Goal: Task Accomplishment & Management: Use online tool/utility

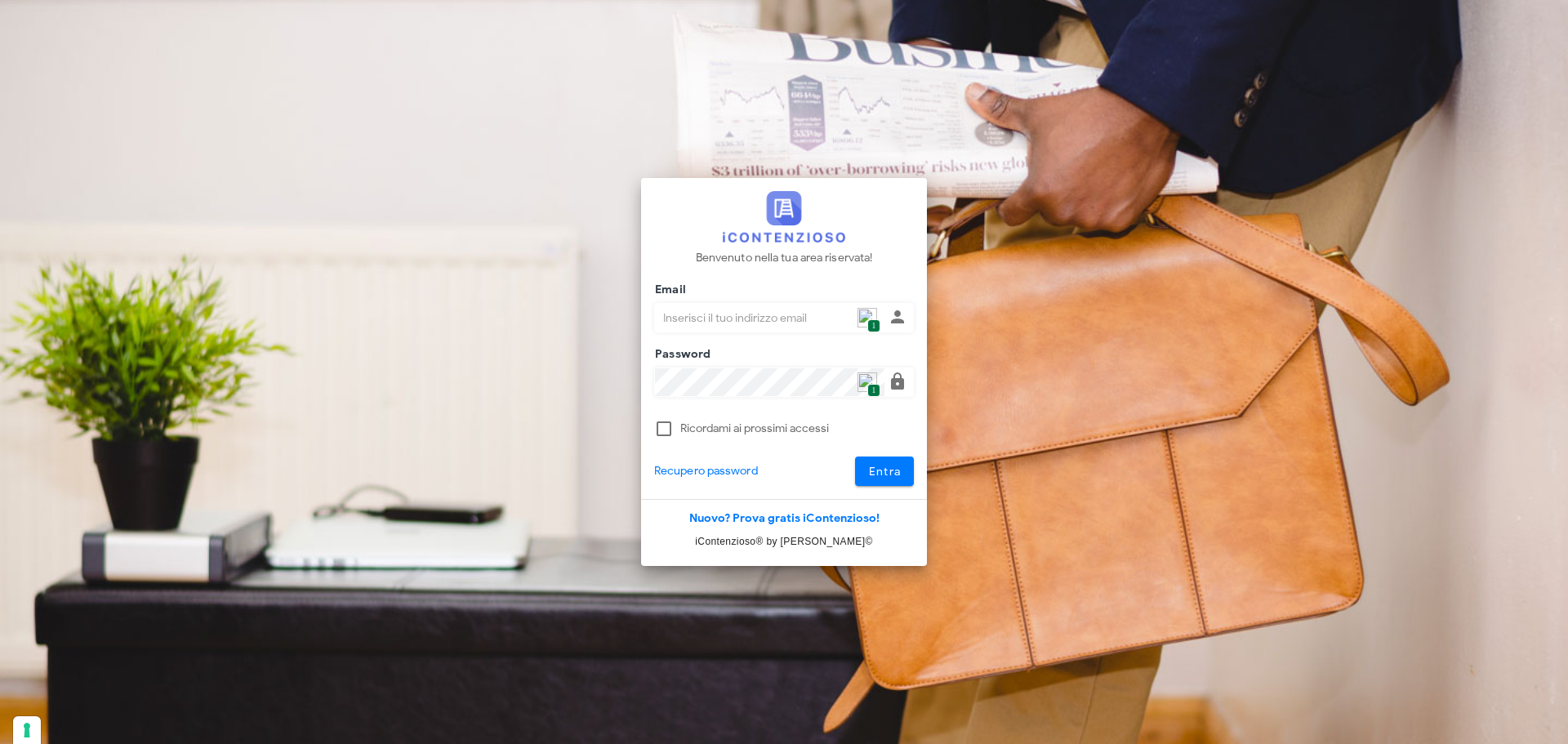
type input "p.rizza@studioassociatoadrev.it"
click at [872, 470] on span "Entra" at bounding box center [885, 472] width 34 height 14
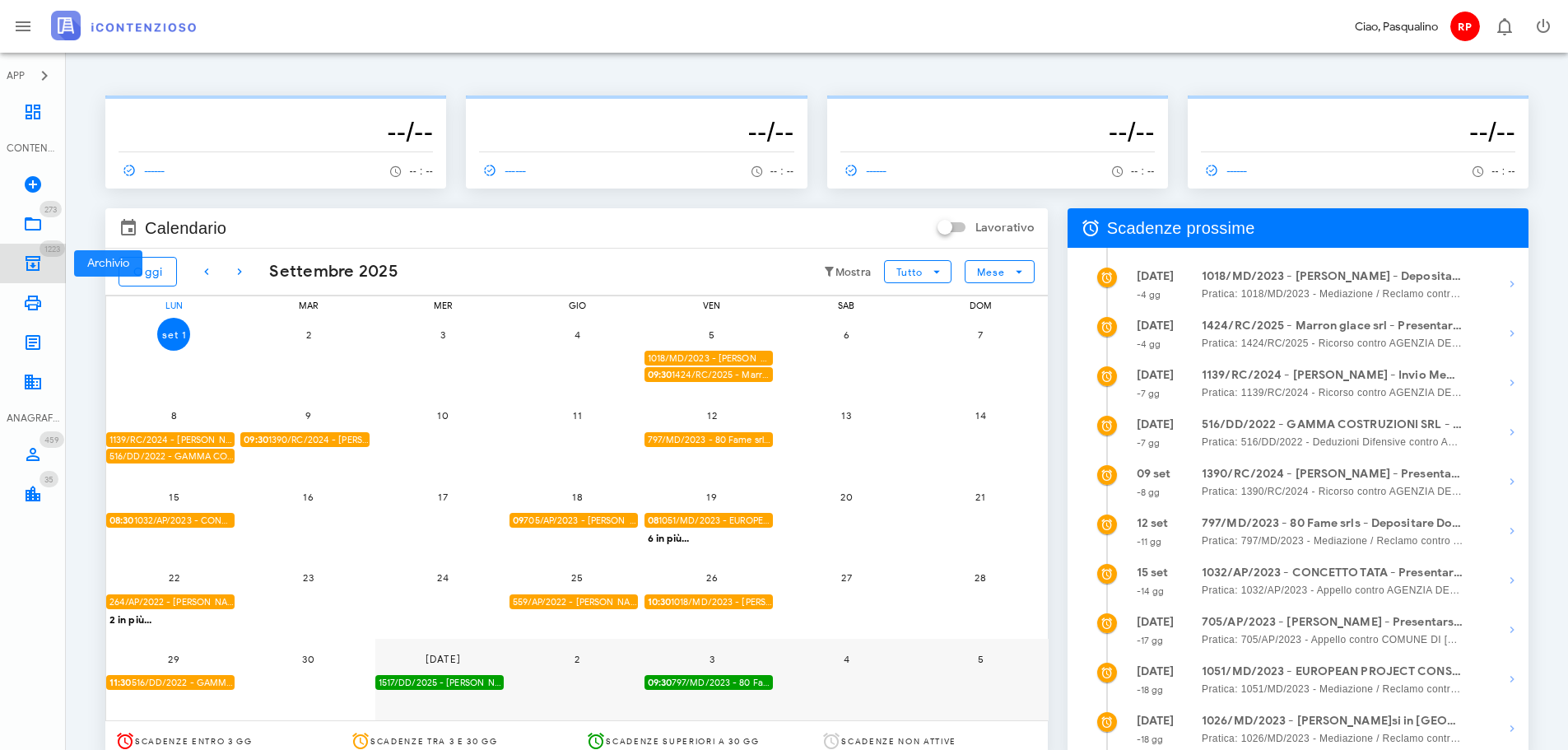
click at [24, 269] on icon at bounding box center [32, 263] width 19 height 19
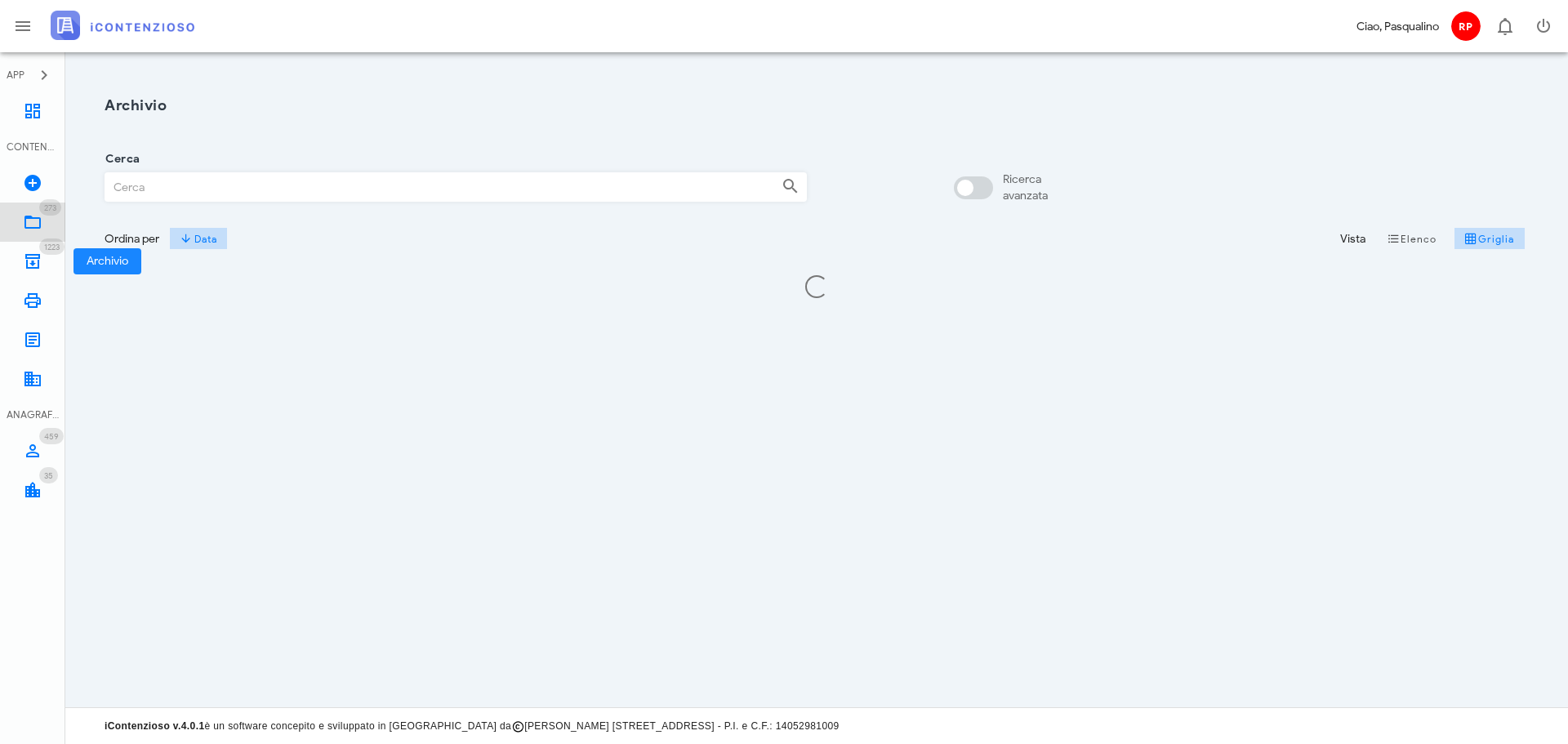
click at [24, 238] on link "273 In Lavorazione 273" at bounding box center [33, 222] width 66 height 40
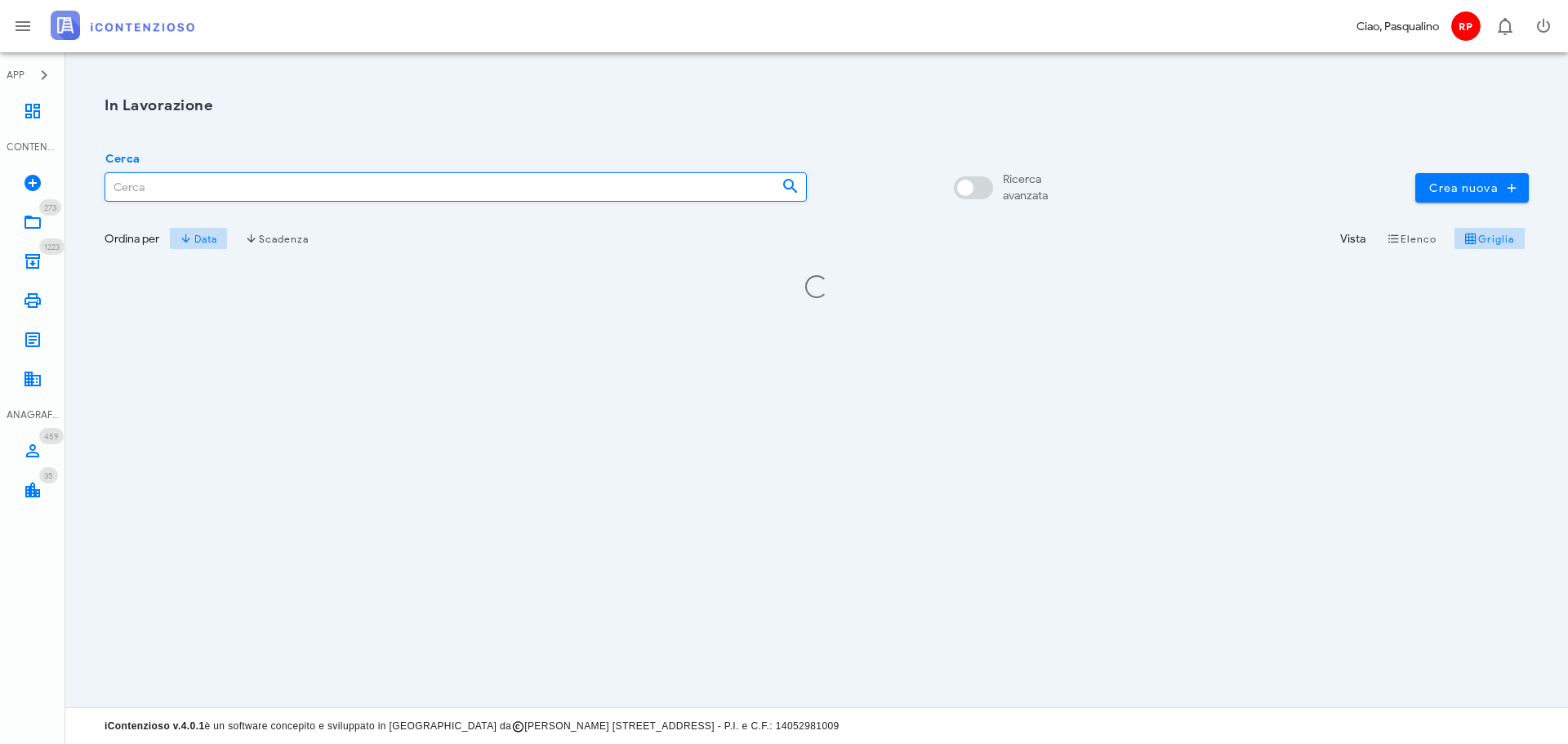
click at [250, 187] on input "Cerca" at bounding box center [436, 187] width 663 height 28
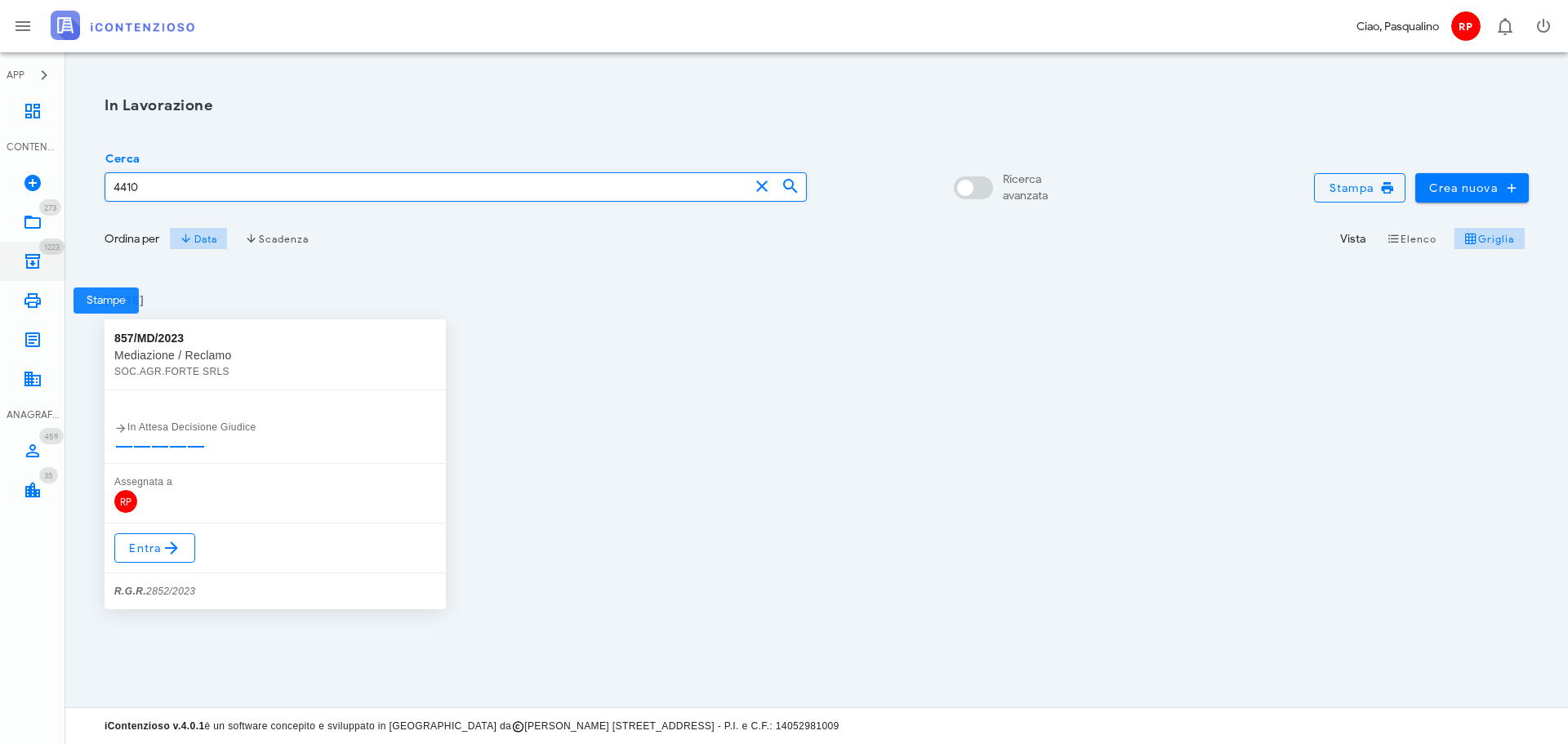
type input "4410"
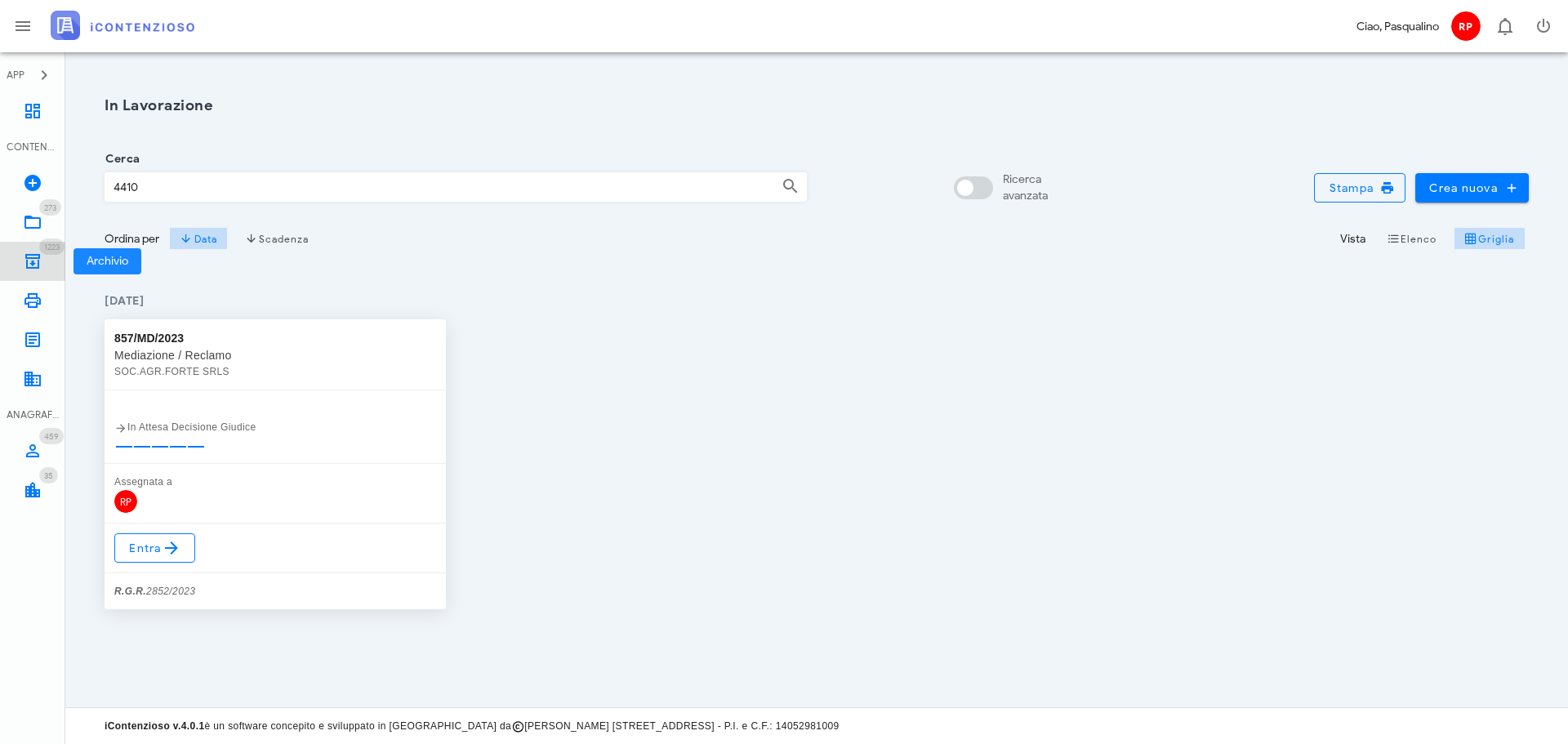
click at [45, 269] on link "1223 Archivio 1223" at bounding box center [33, 261] width 66 height 40
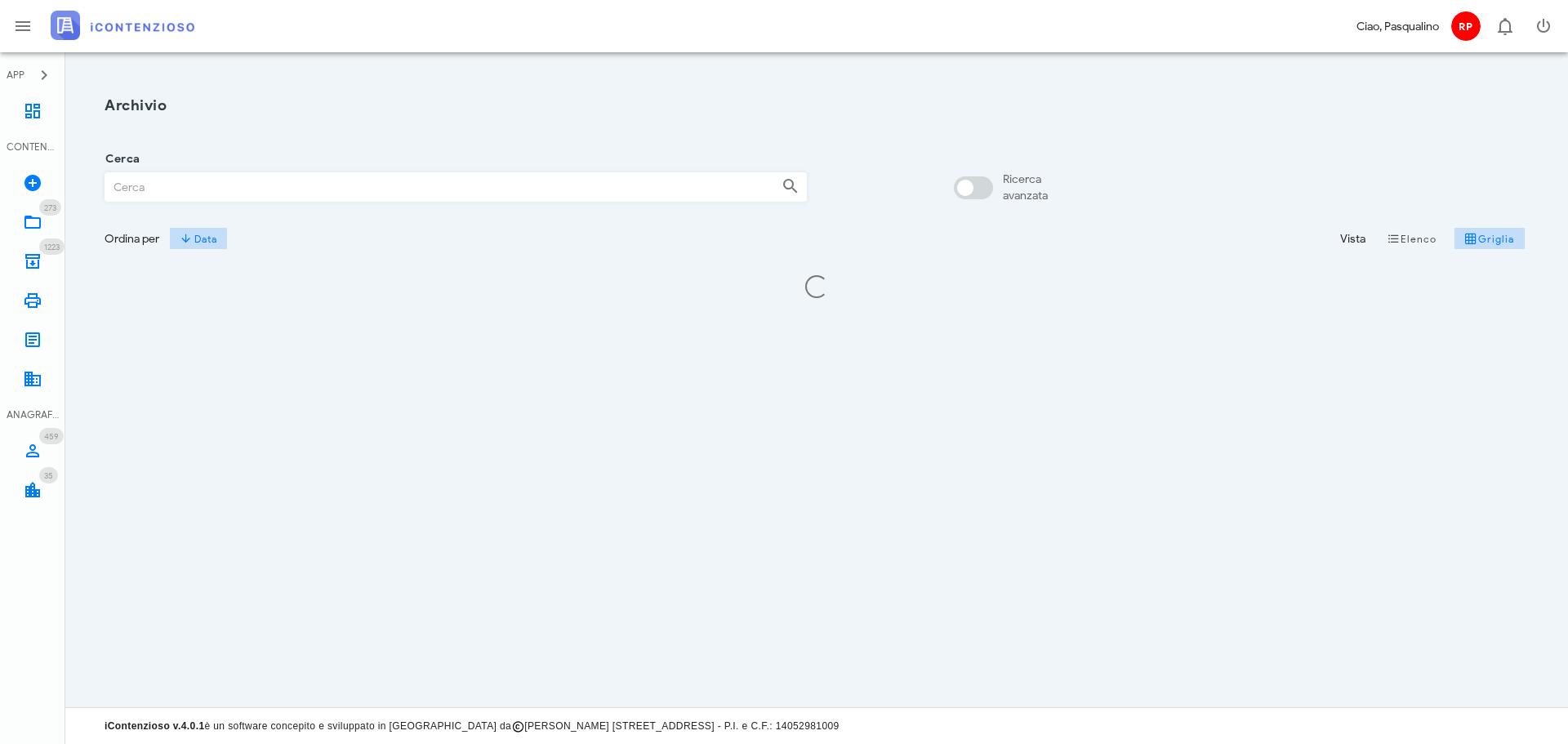
click at [215, 192] on input "Cerca" at bounding box center [436, 187] width 663 height 28
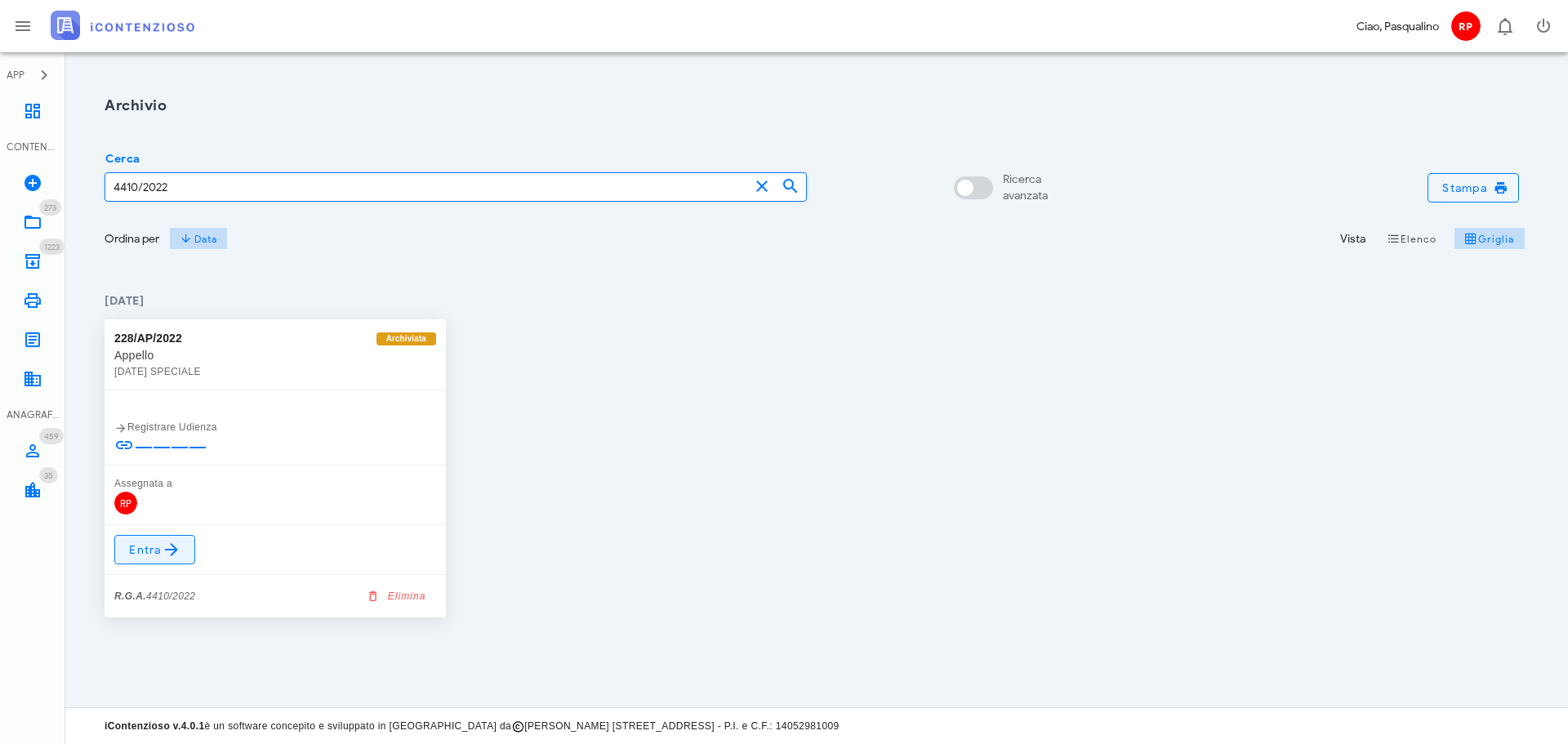
type input "4410/2022"
click at [141, 560] on link "Entra" at bounding box center [155, 549] width 81 height 29
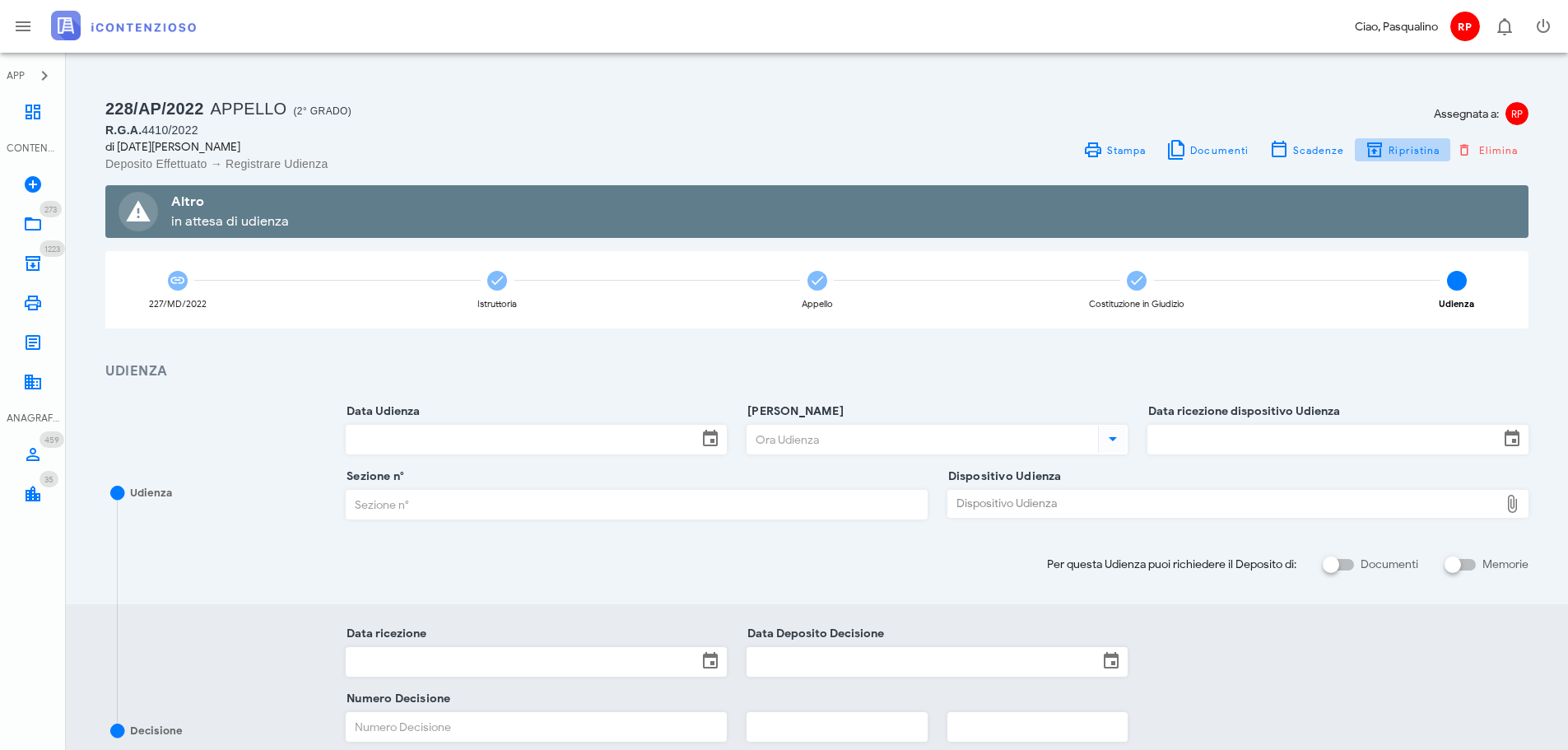
click at [1393, 151] on span "Ripristina" at bounding box center [1413, 150] width 52 height 13
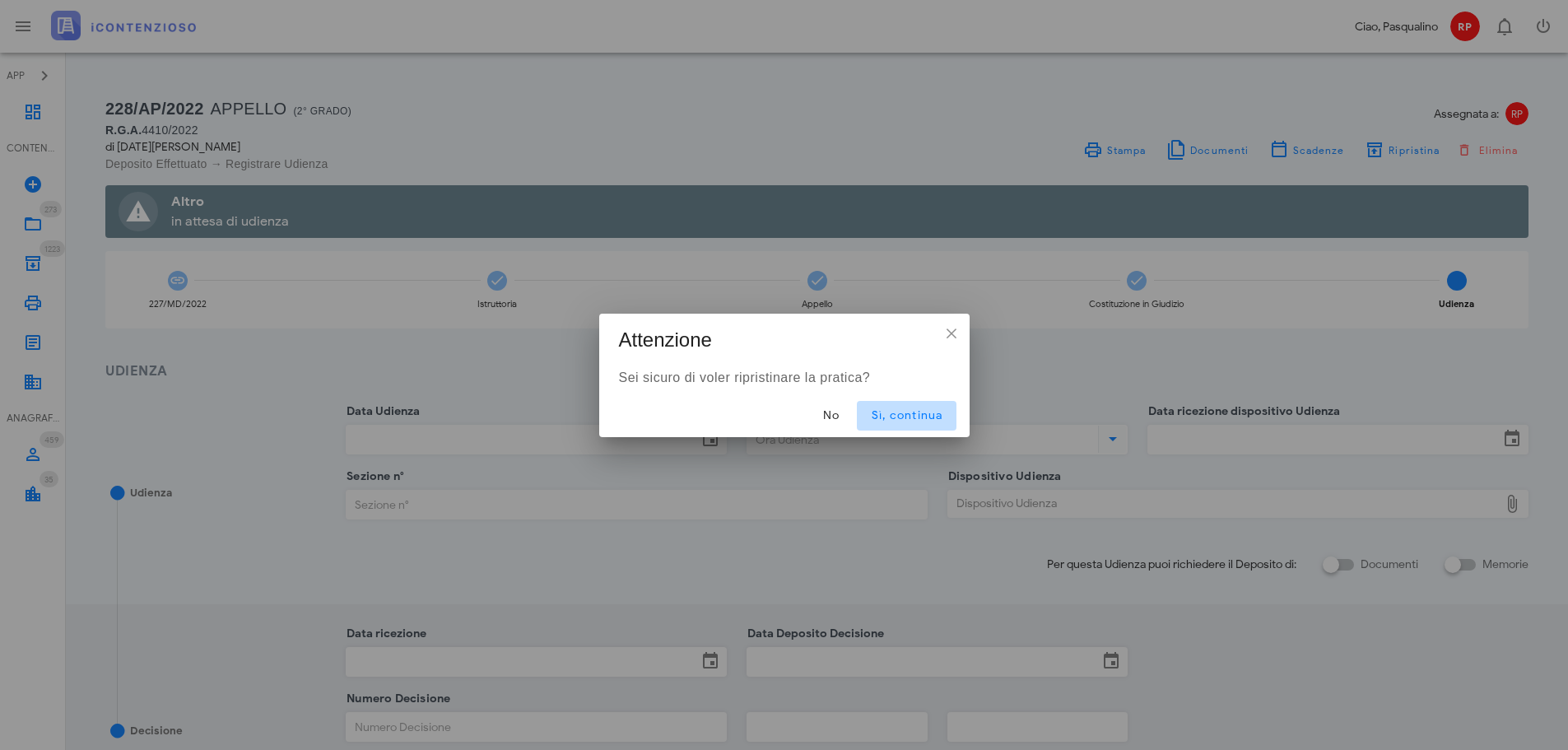
click at [945, 411] on button "Sì, continua" at bounding box center [906, 415] width 99 height 30
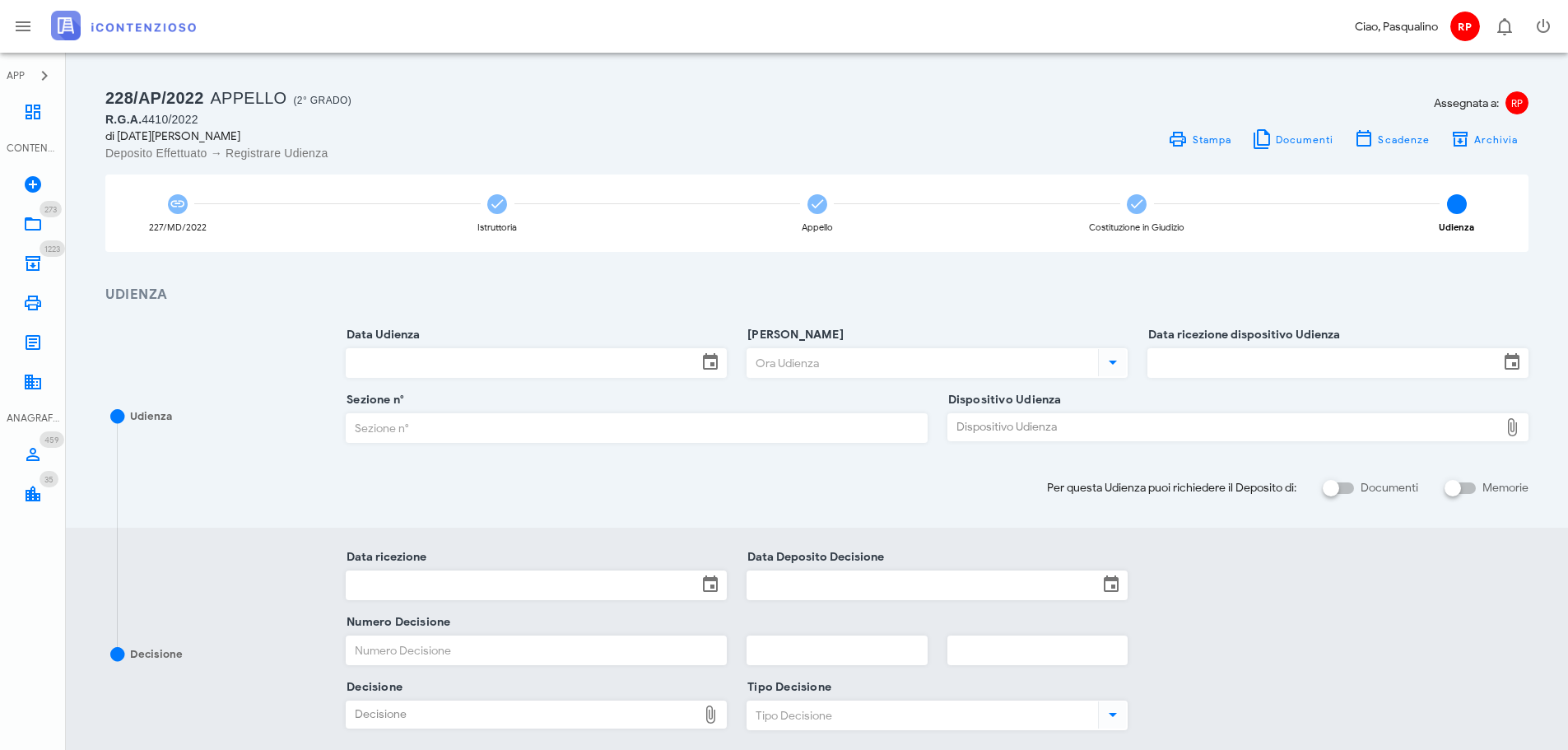
scroll to position [82, 0]
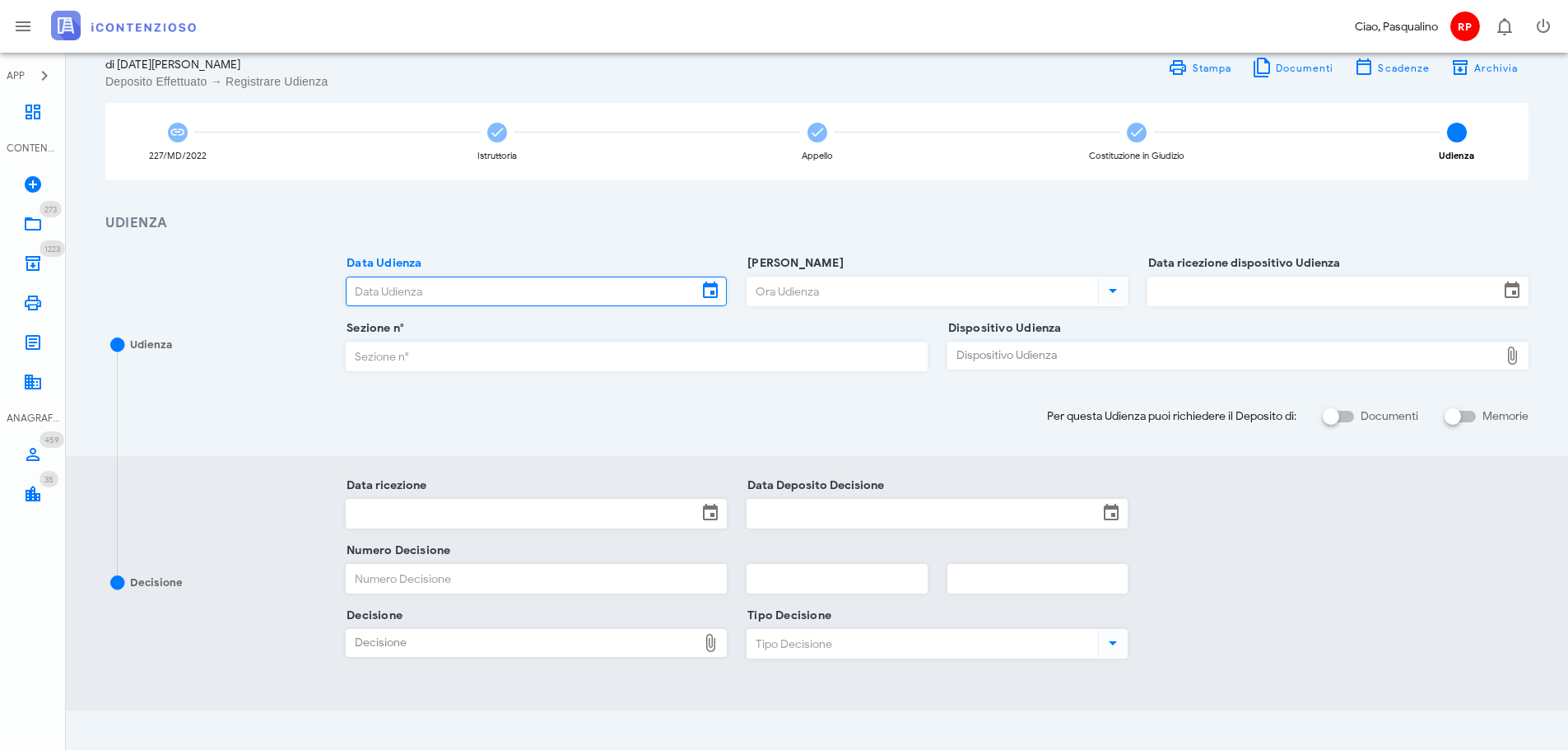
click at [653, 292] on input "Data Udienza" at bounding box center [522, 291] width 351 height 28
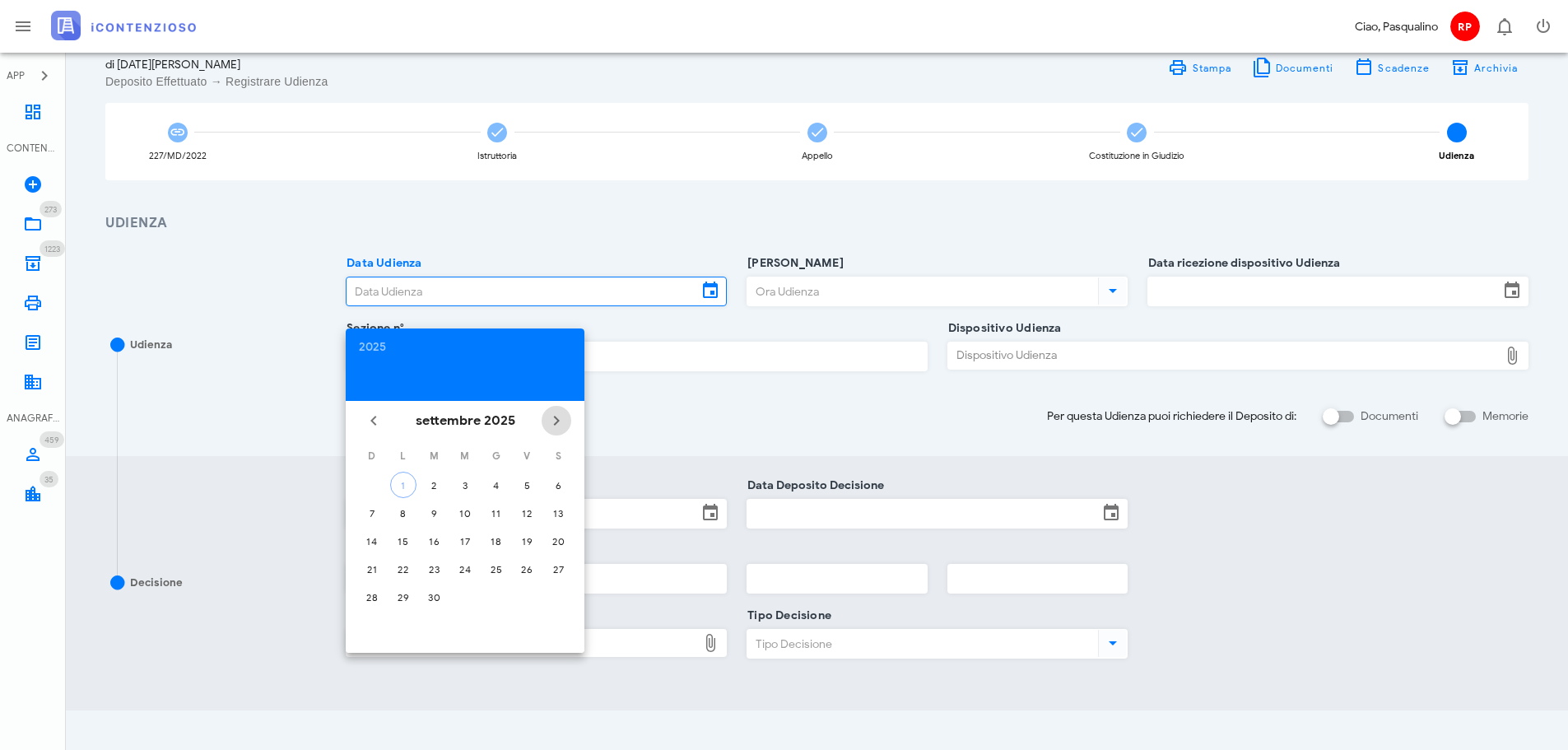
click at [556, 424] on icon "Il prossimo mese" at bounding box center [556, 420] width 19 height 19
click at [402, 519] on button "6" at bounding box center [403, 513] width 26 height 26
type input "06/10/2025"
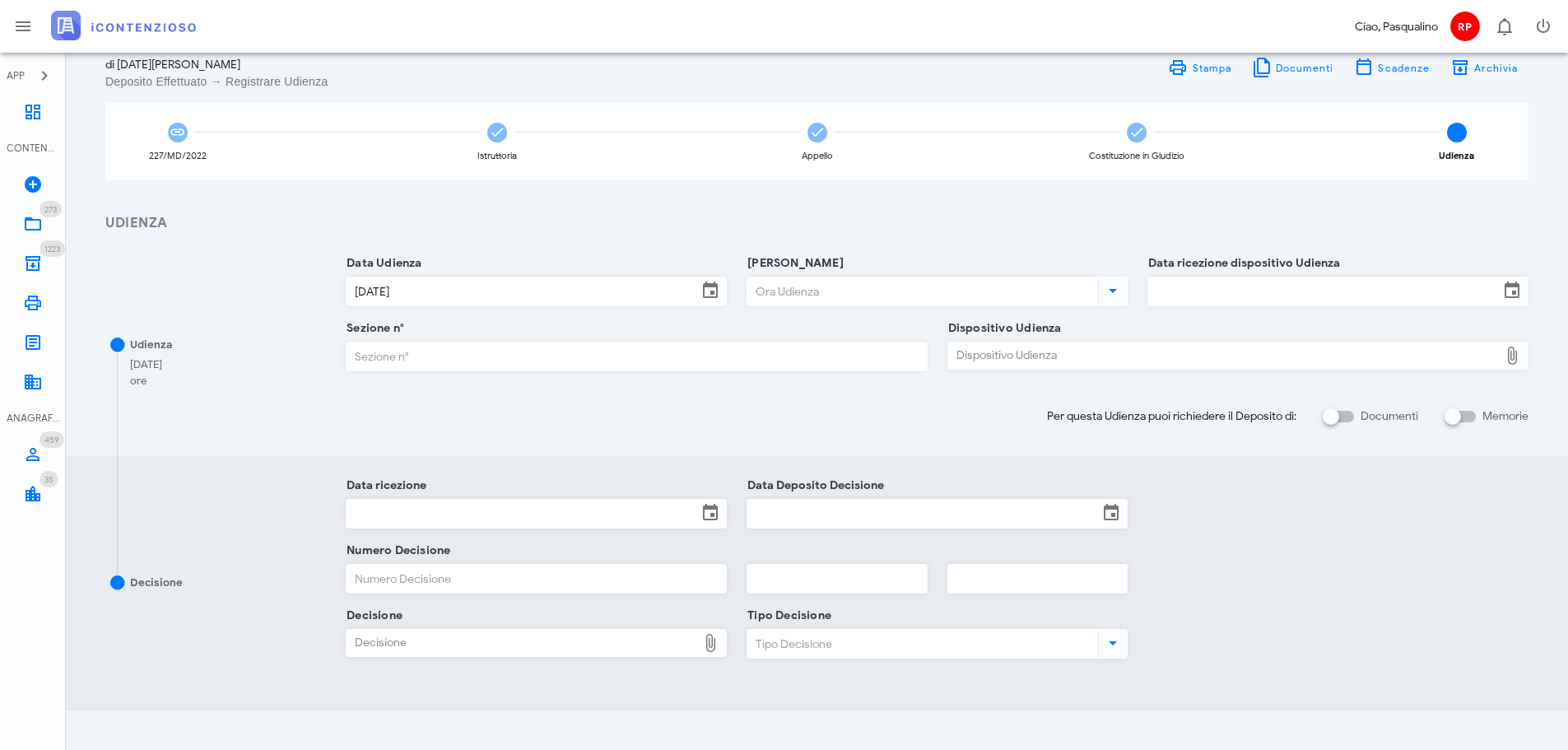
click at [788, 285] on input "Ora Udienza" at bounding box center [921, 291] width 347 height 28
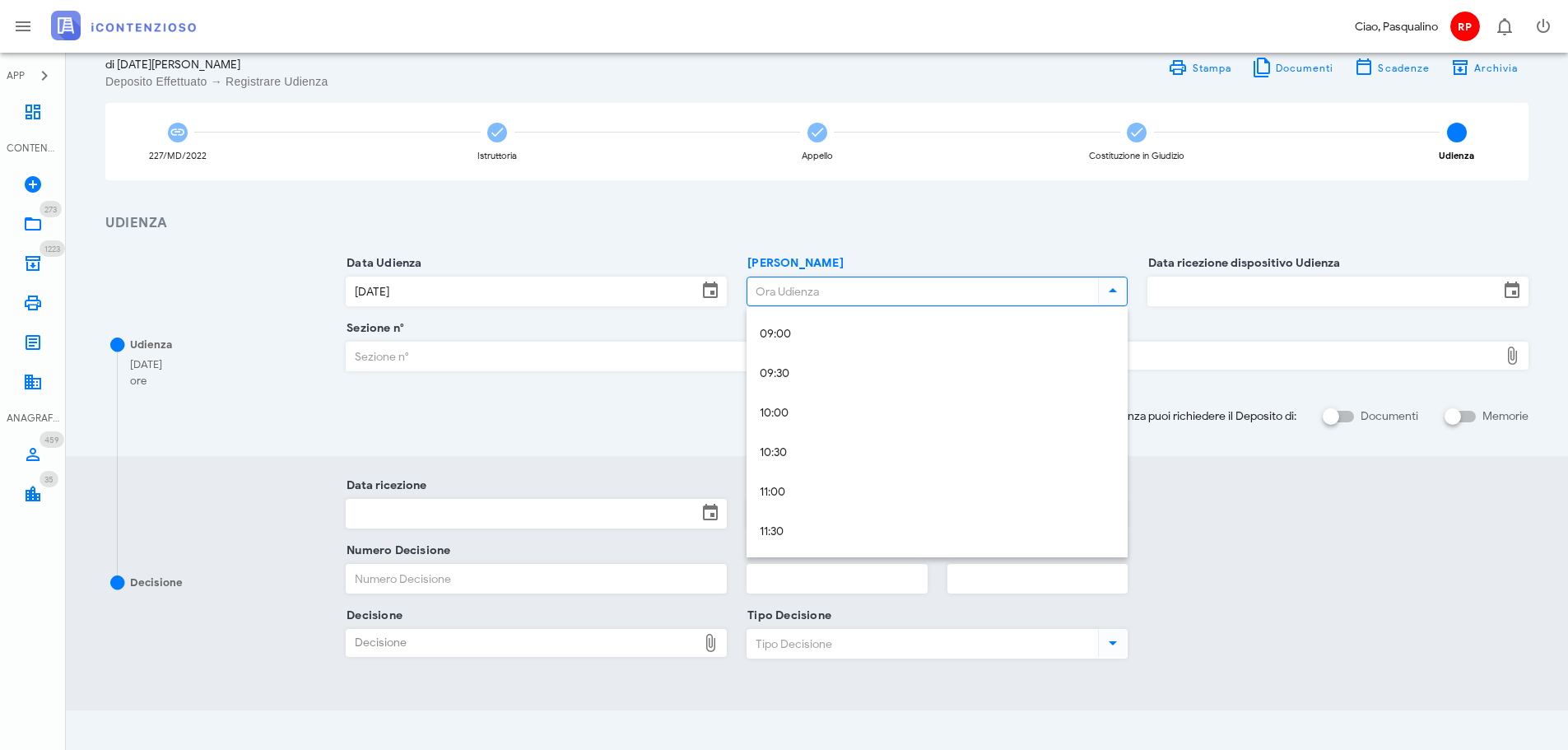
scroll to position [741, 0]
click at [822, 493] on div "11:30" at bounding box center [937, 502] width 355 height 34
type input "11:30"
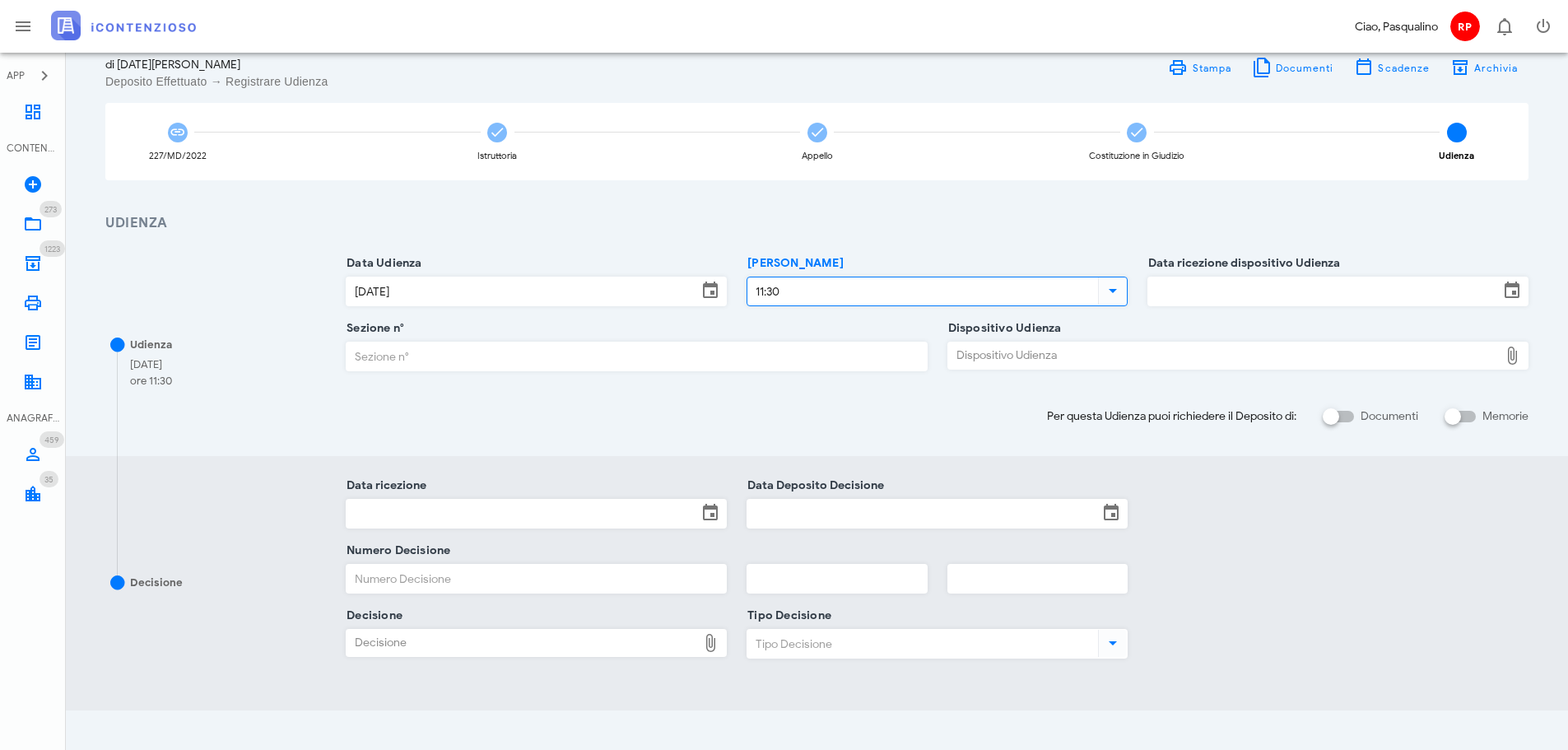
click at [1255, 295] on input "Data ricezione dispositivo Udienza" at bounding box center [1323, 291] width 351 height 28
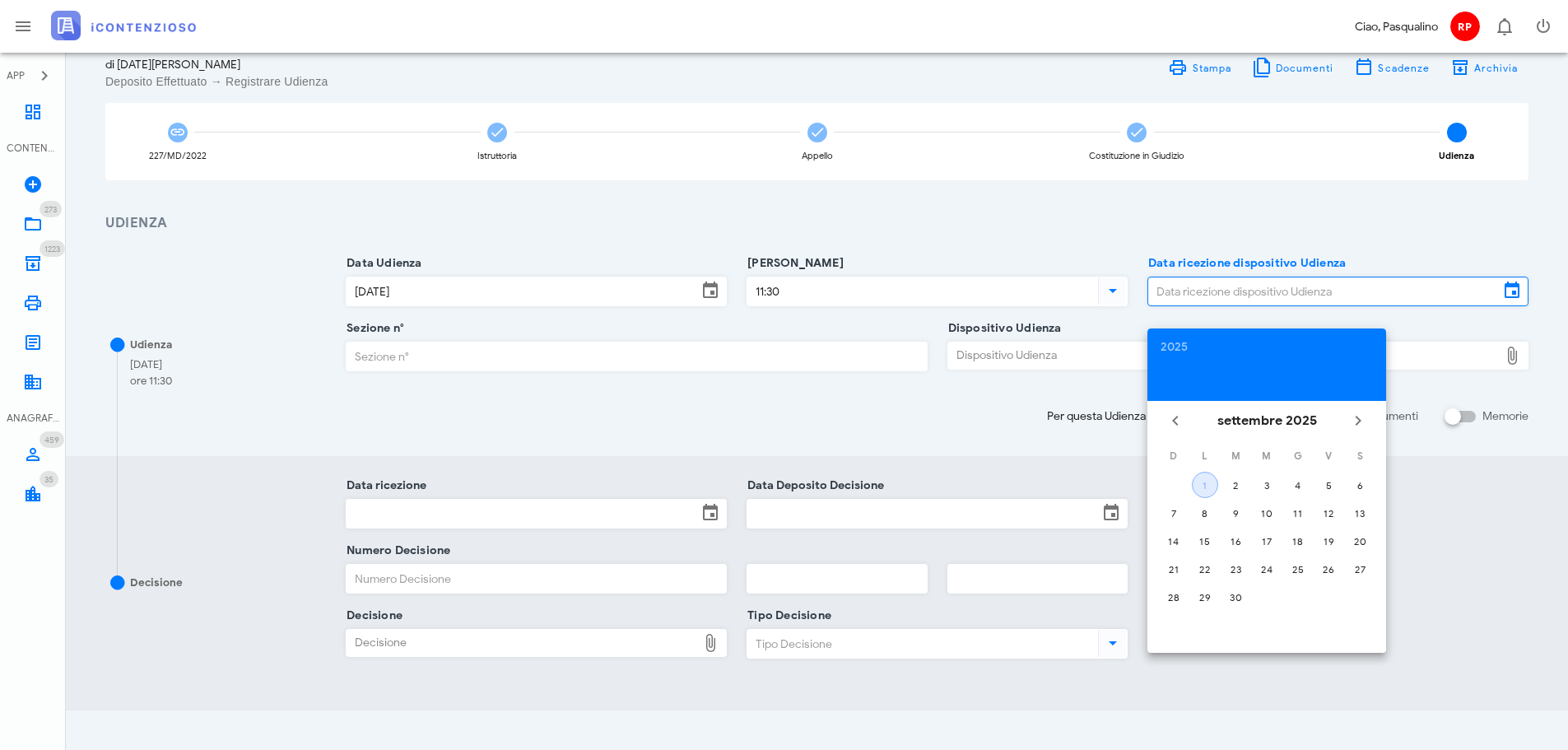
click at [1198, 482] on div "1" at bounding box center [1205, 486] width 25 height 13
type input "01/09/2025"
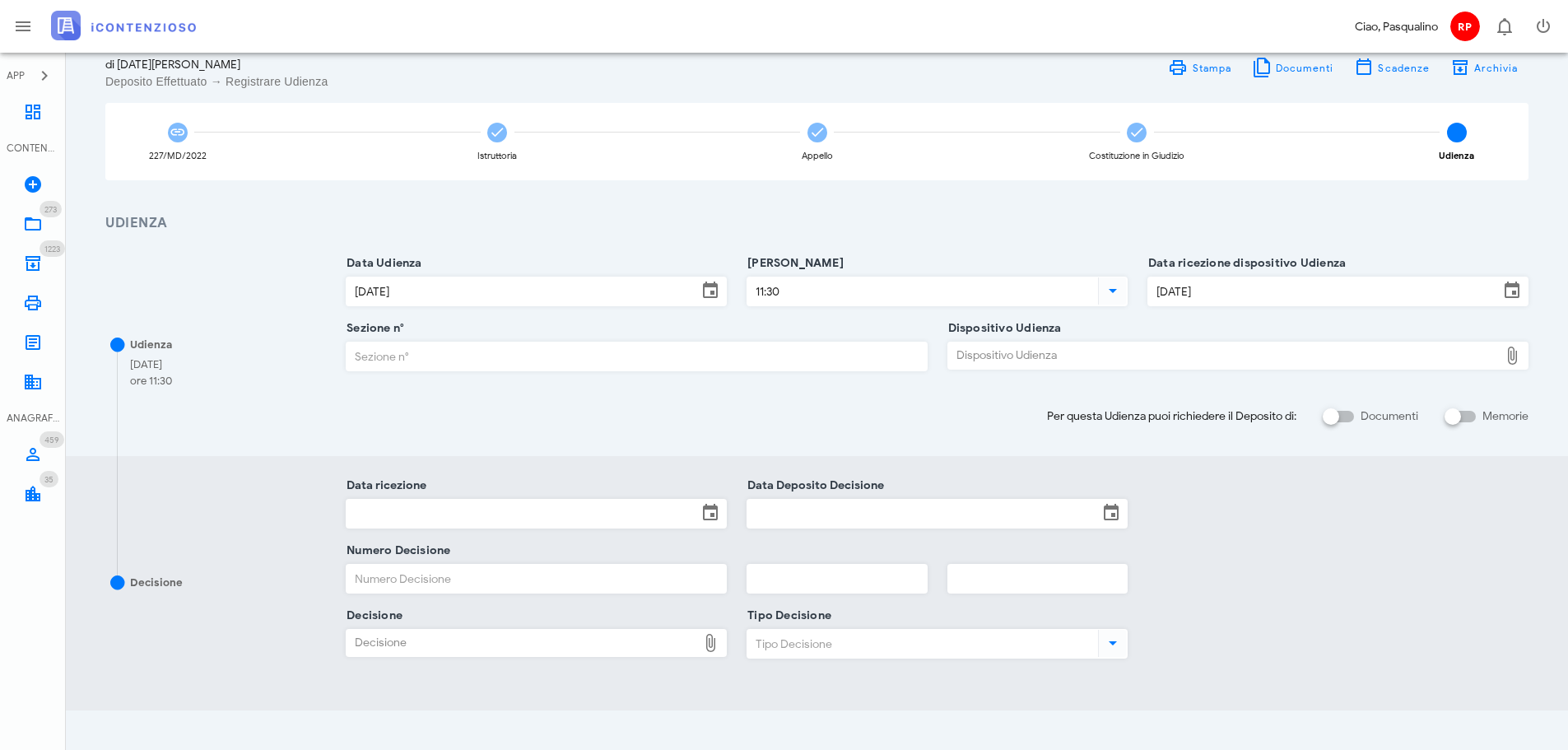
click at [757, 363] on input "Sezione n°" at bounding box center [636, 356] width 579 height 28
type input "3"
click at [1288, 330] on div "Dispositivo Udienza Dispositivo Udienza" at bounding box center [1238, 360] width 581 height 64
click at [1285, 351] on div "Dispositivo Udienza" at bounding box center [1223, 355] width 551 height 26
type input "C:\fakepath\AvvTratt___2060_2024.pdf"
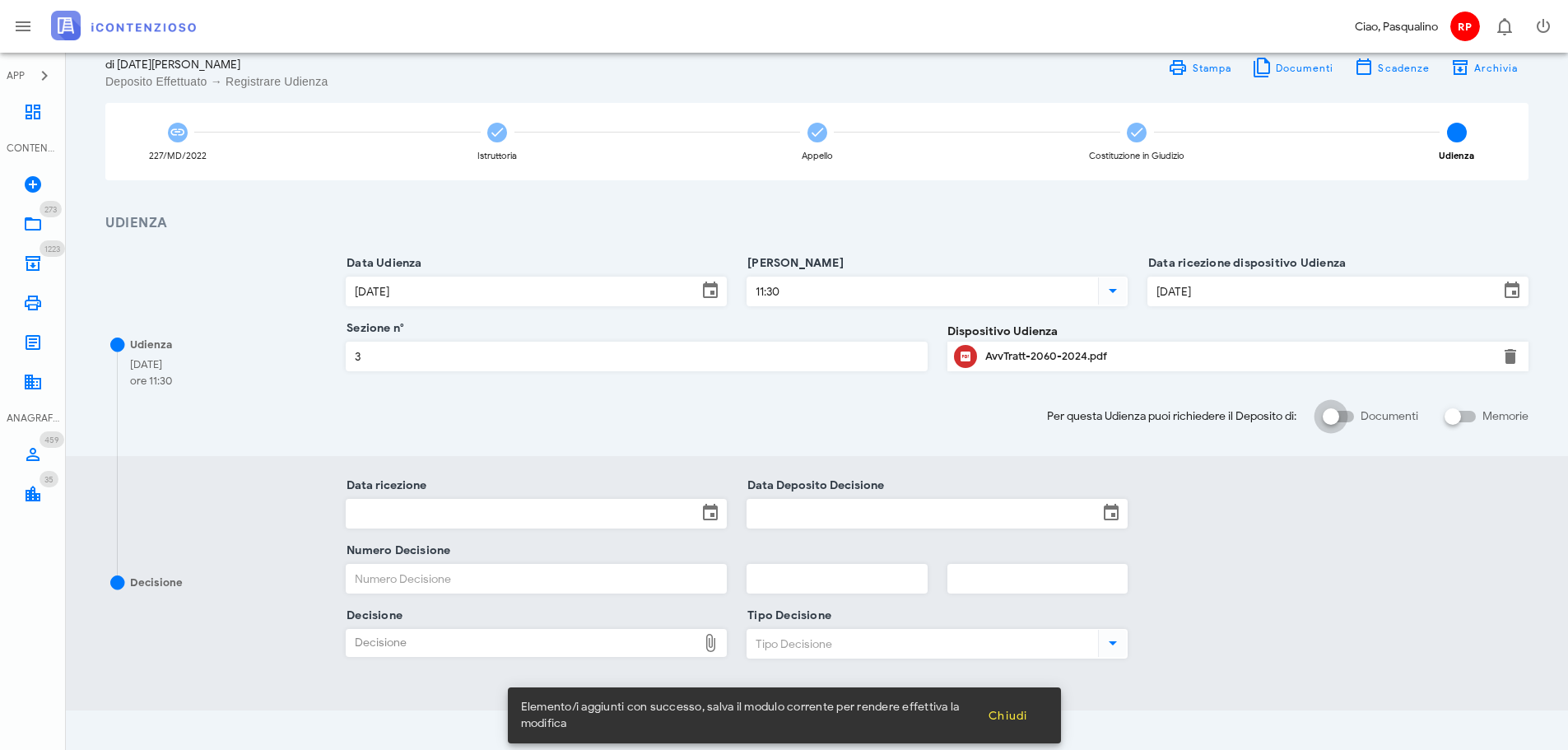
click at [1326, 425] on div at bounding box center [1331, 416] width 28 height 28
checkbox input "true"
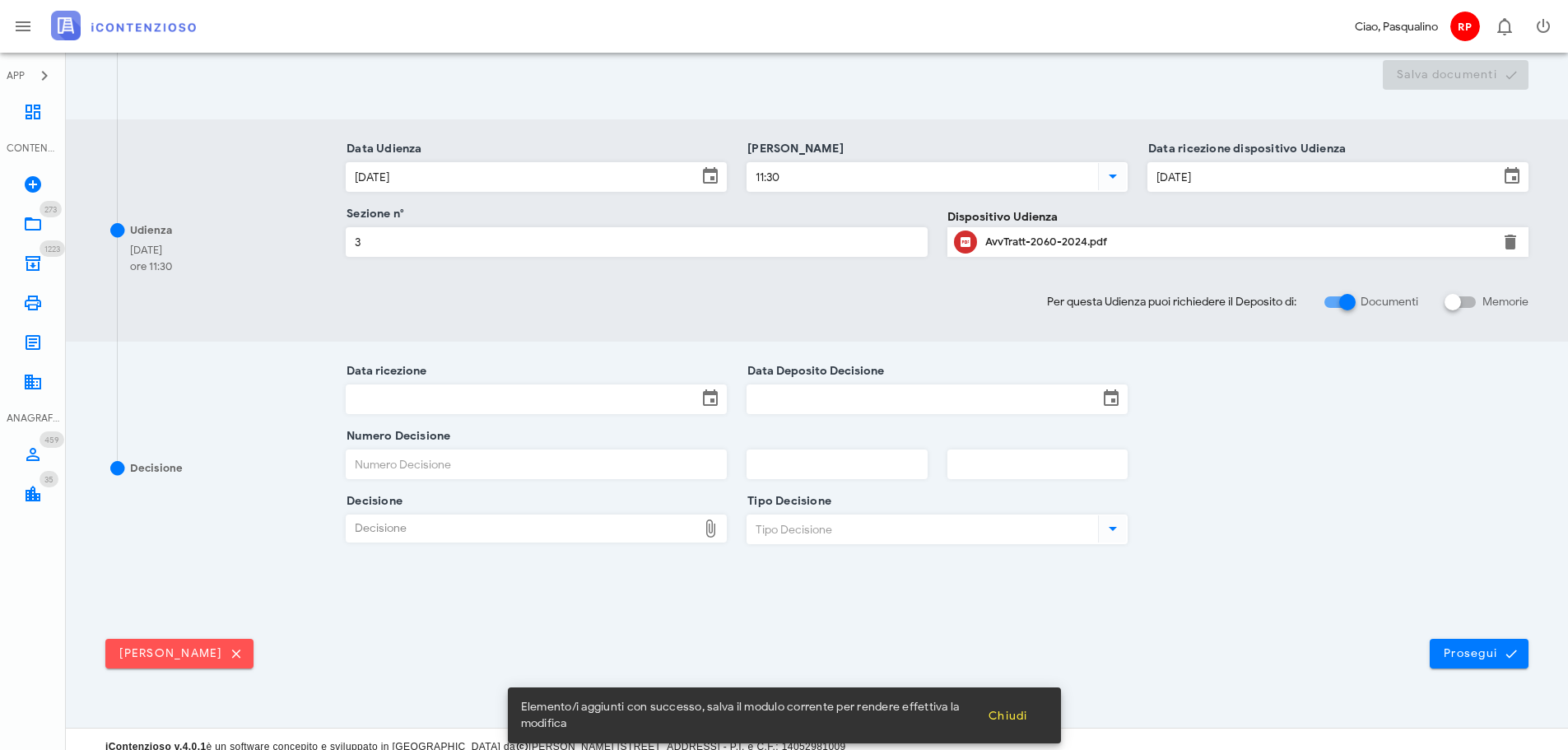
scroll to position [431, 0]
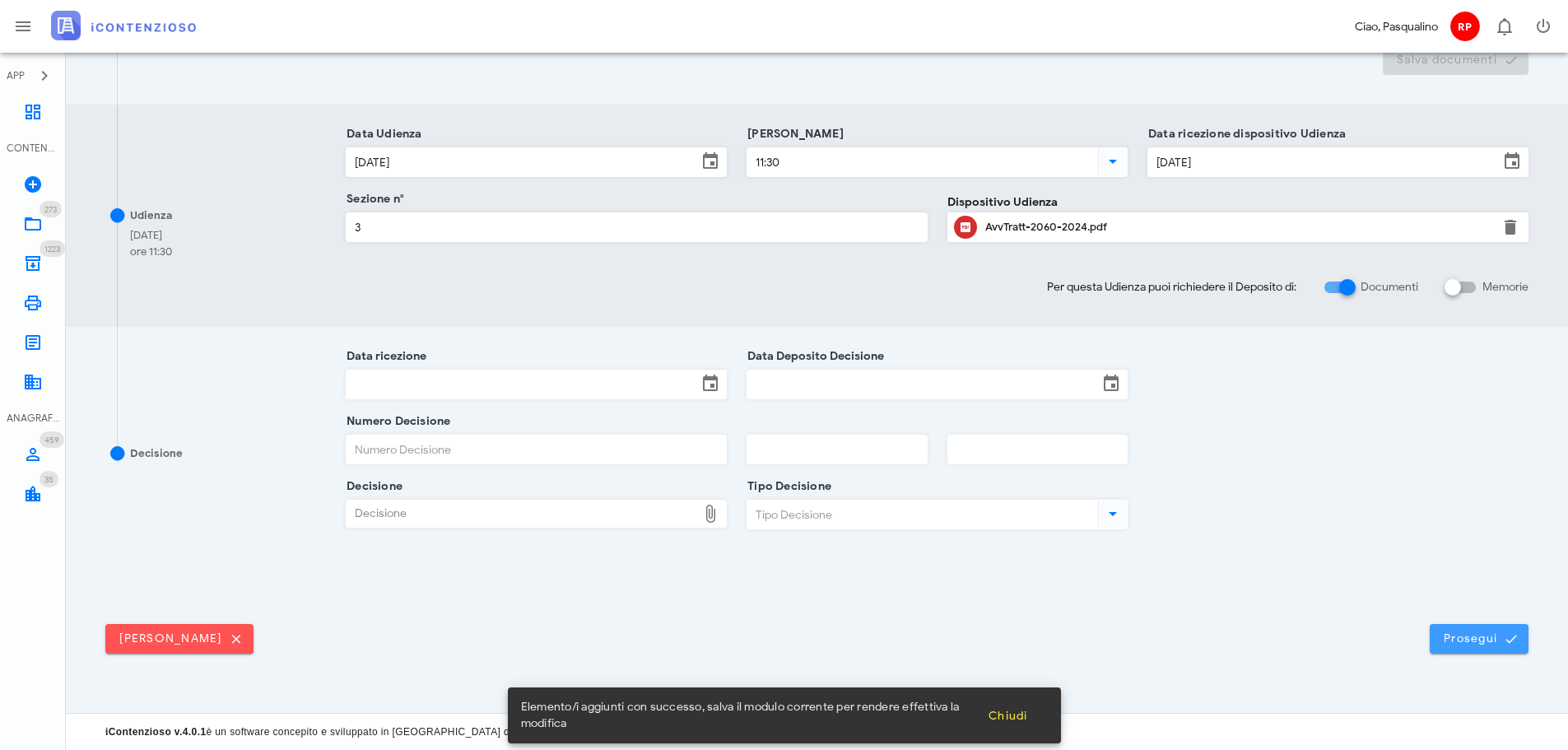
click at [1462, 634] on span "Prosegui" at bounding box center [1479, 638] width 73 height 14
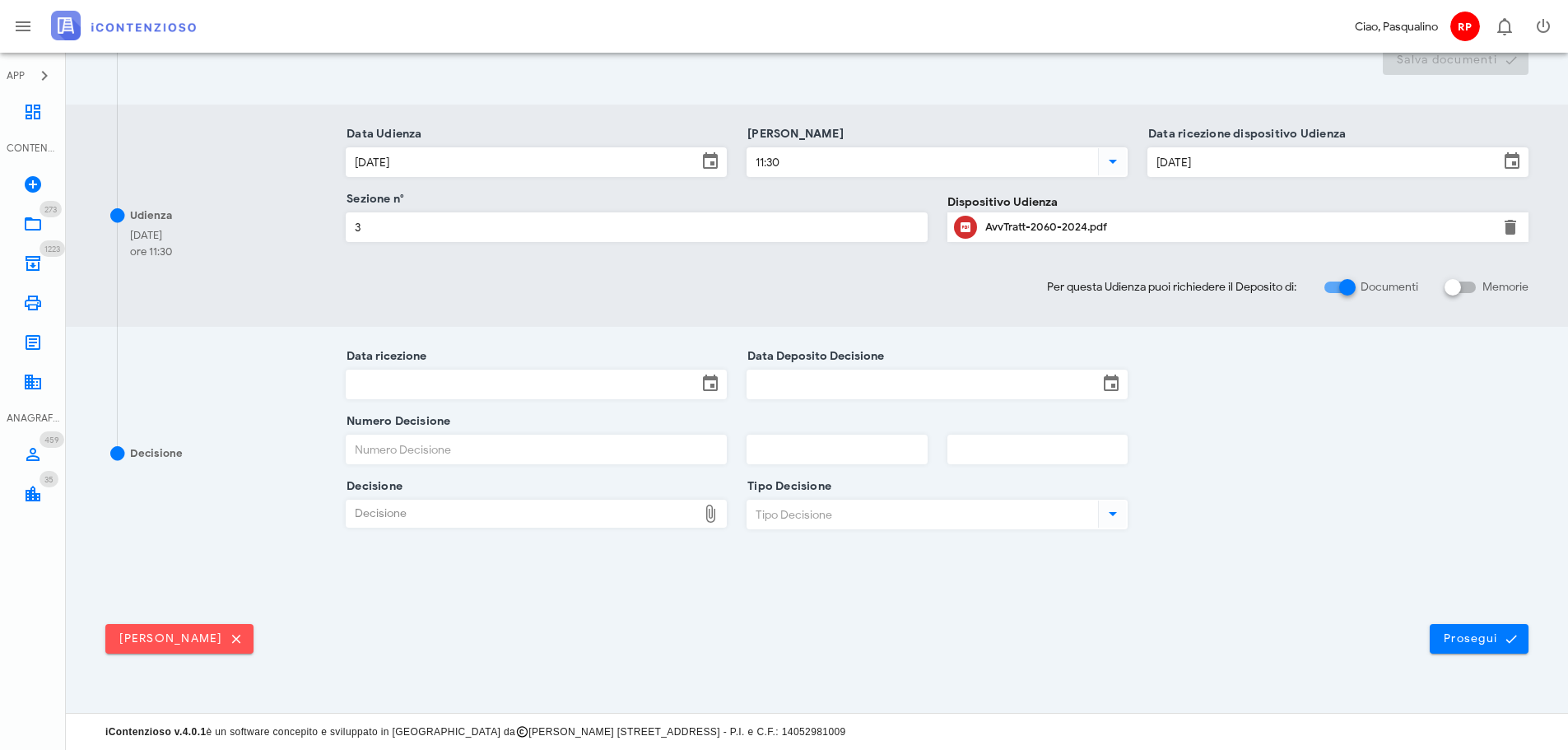
scroll to position [266, 0]
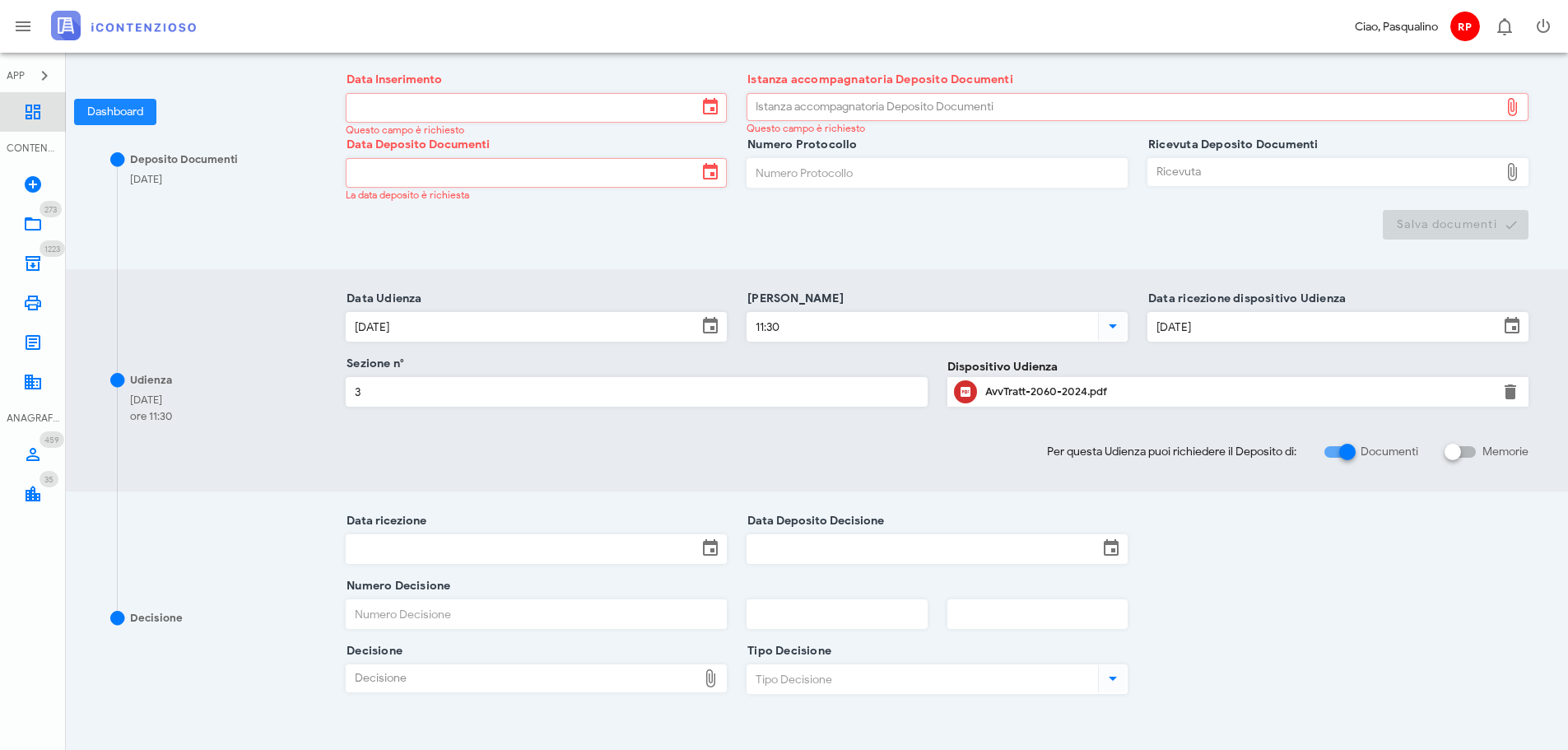
click at [46, 113] on link "Dashboard" at bounding box center [33, 112] width 66 height 40
